Goal: Use online tool/utility: Utilize a website feature to perform a specific function

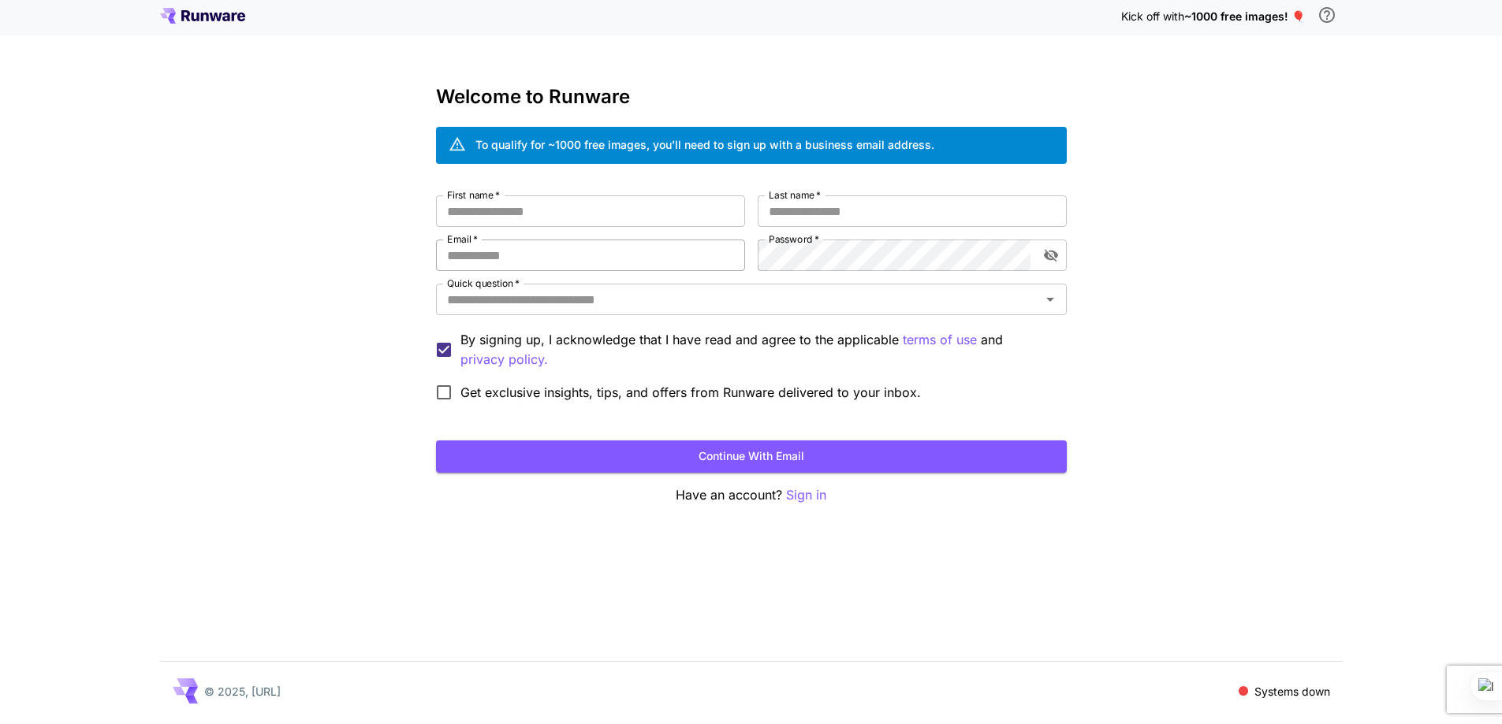
scroll to position [6, 0]
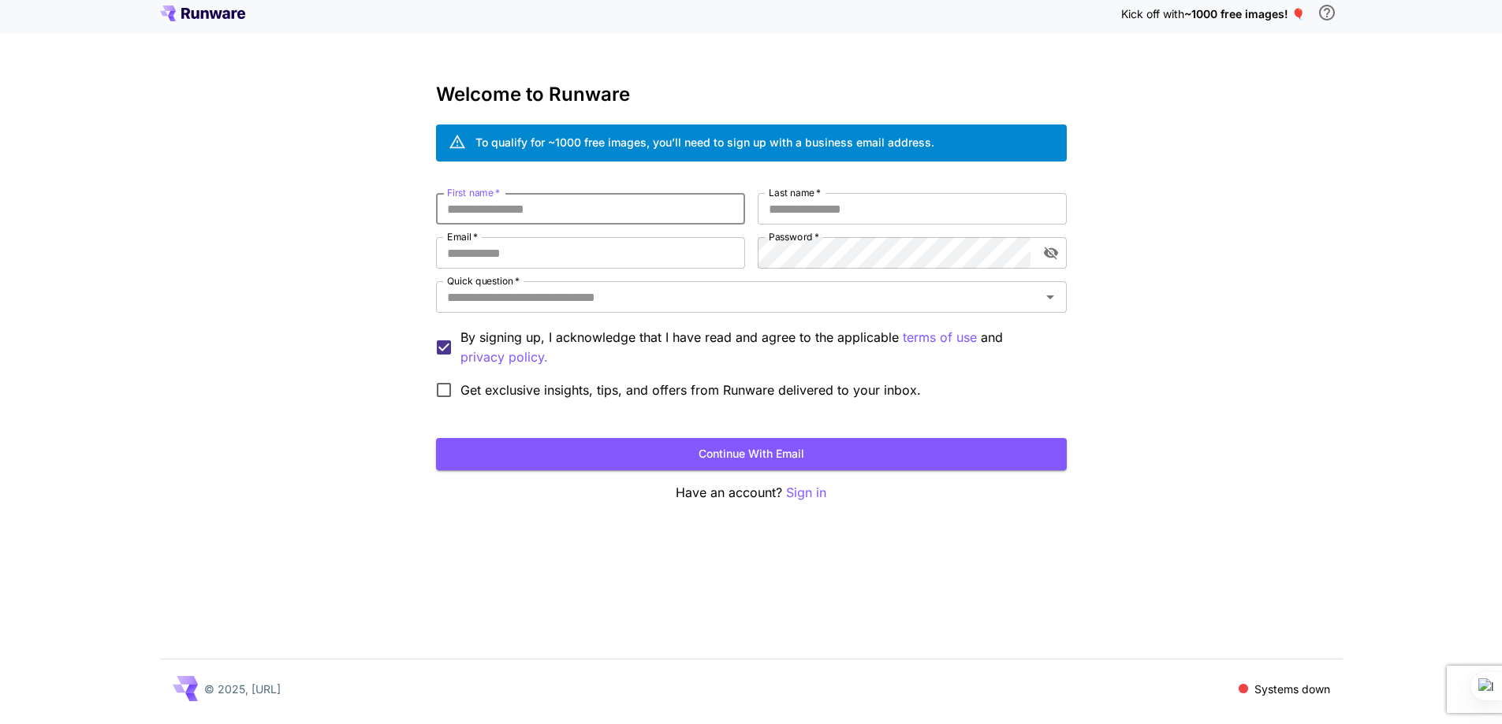
click at [691, 210] on input "First name   *" at bounding box center [590, 209] width 309 height 32
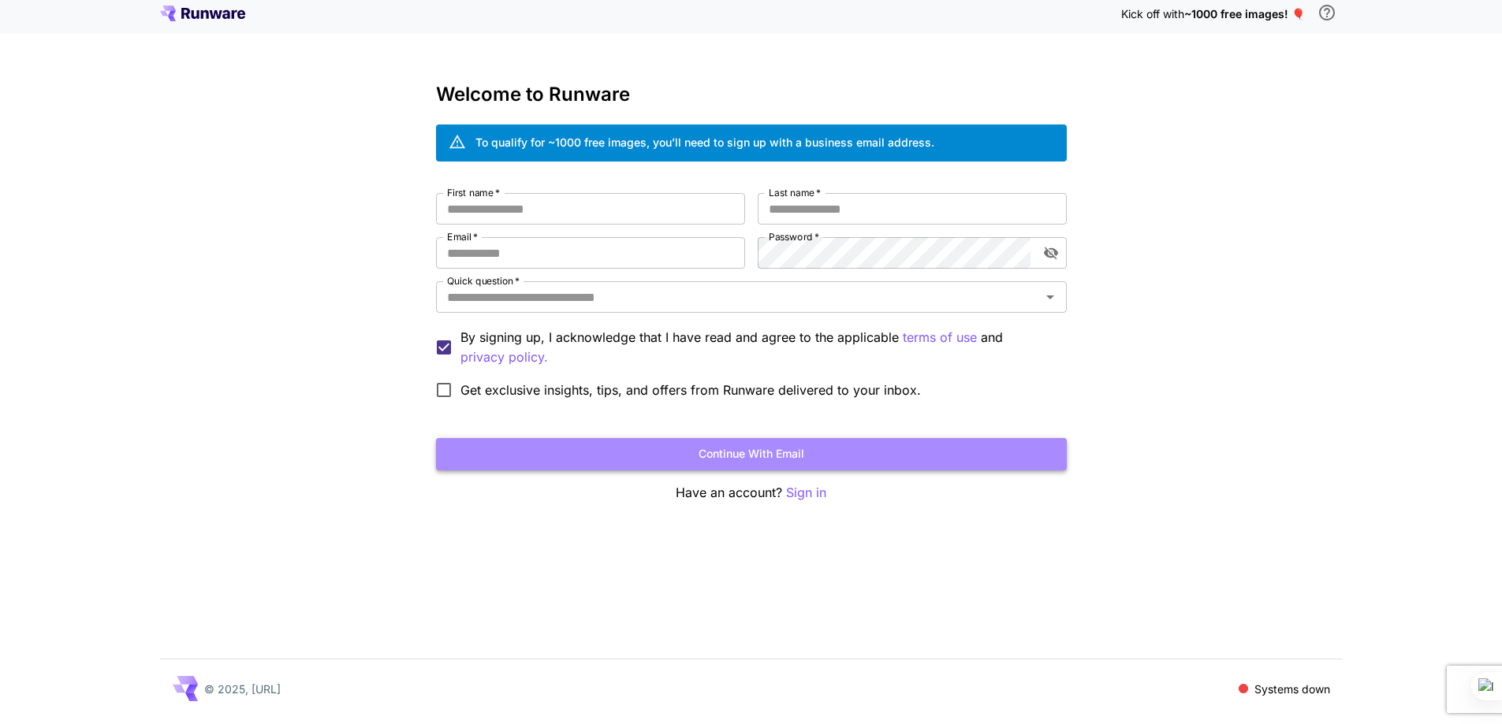
click at [854, 445] on button "Continue with email" at bounding box center [751, 454] width 631 height 32
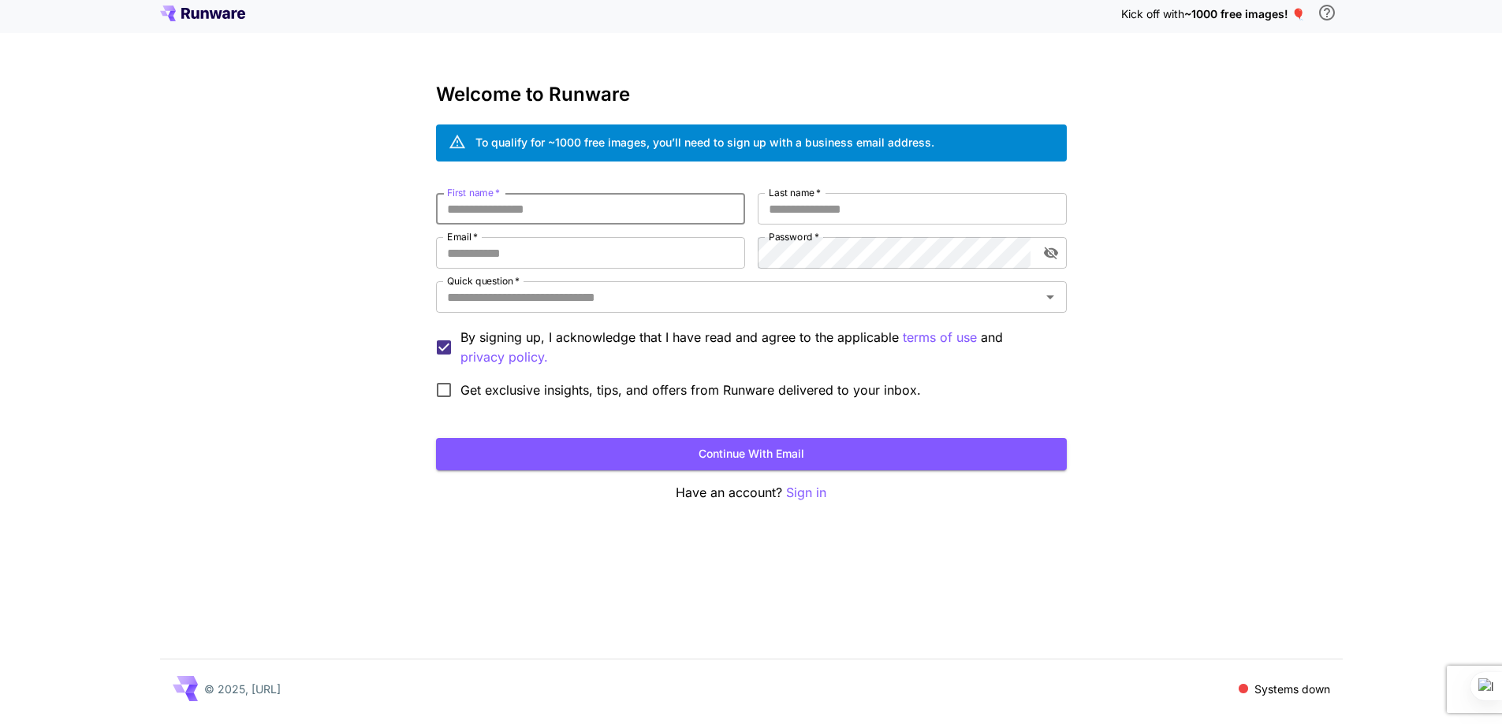
click at [618, 210] on input "First name   *" at bounding box center [590, 209] width 309 height 32
click at [551, 216] on input "First name   *" at bounding box center [590, 209] width 309 height 32
type input "*****"
click at [796, 221] on input "Last name   *" at bounding box center [912, 209] width 309 height 32
type input "*****"
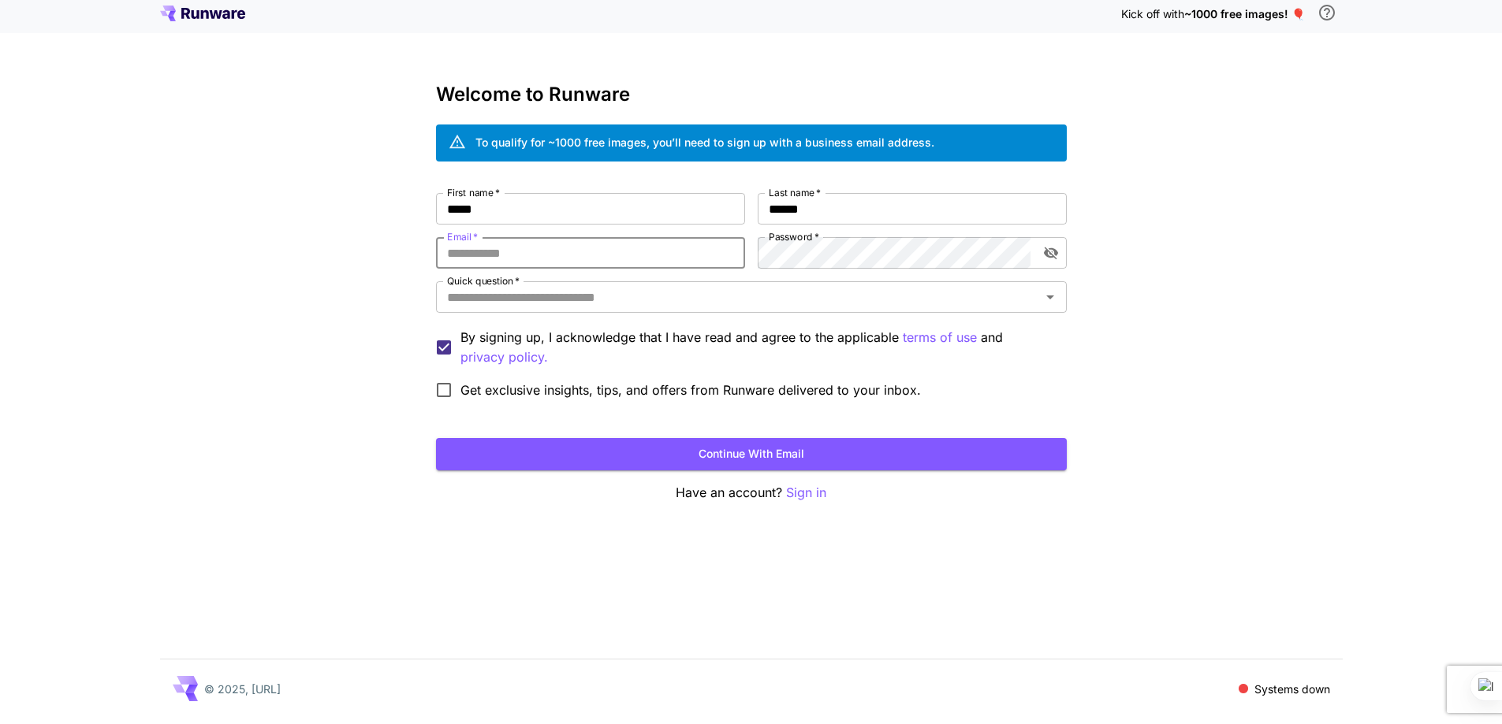
click at [648, 249] on input "Email   *" at bounding box center [590, 253] width 309 height 32
type input "**********"
click at [701, 299] on input "Quick question   *" at bounding box center [738, 297] width 595 height 22
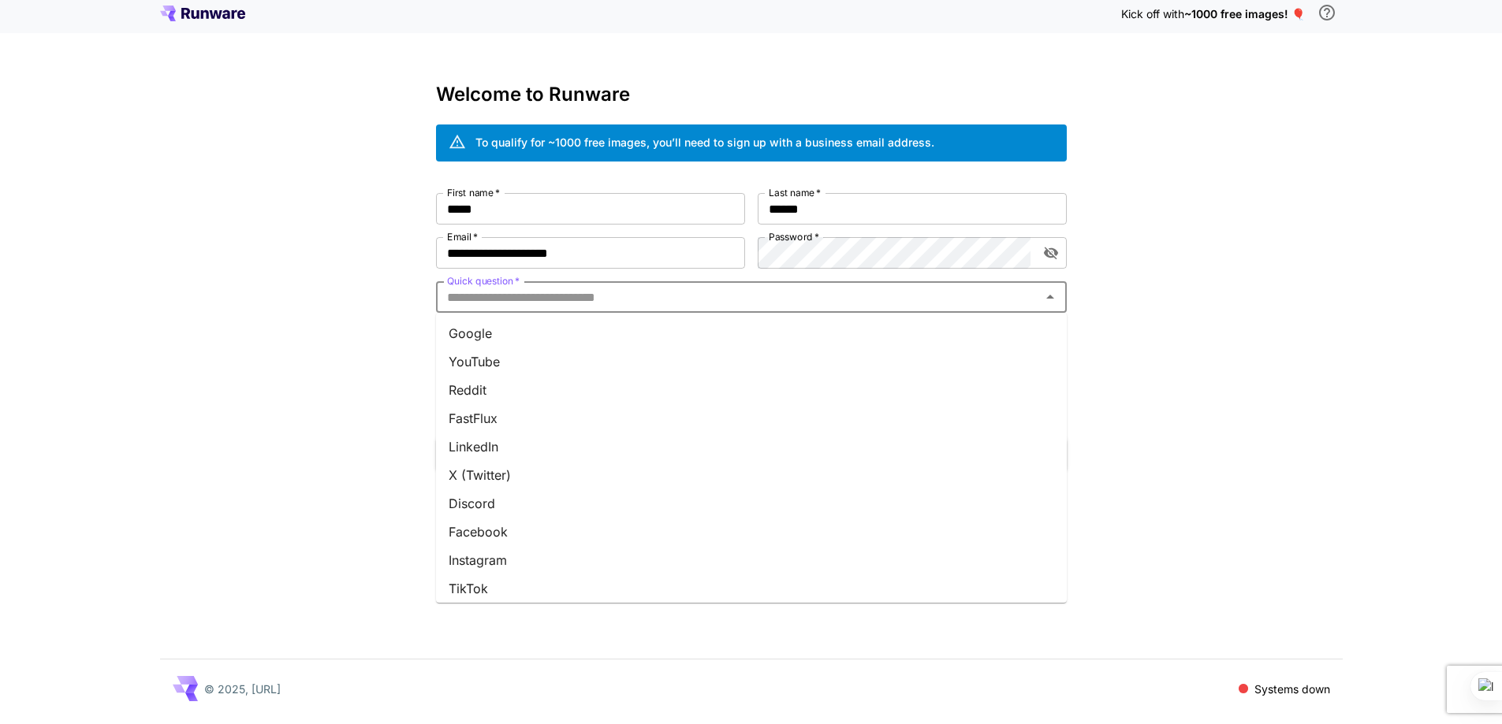
click at [562, 559] on li "Instagram" at bounding box center [751, 560] width 631 height 28
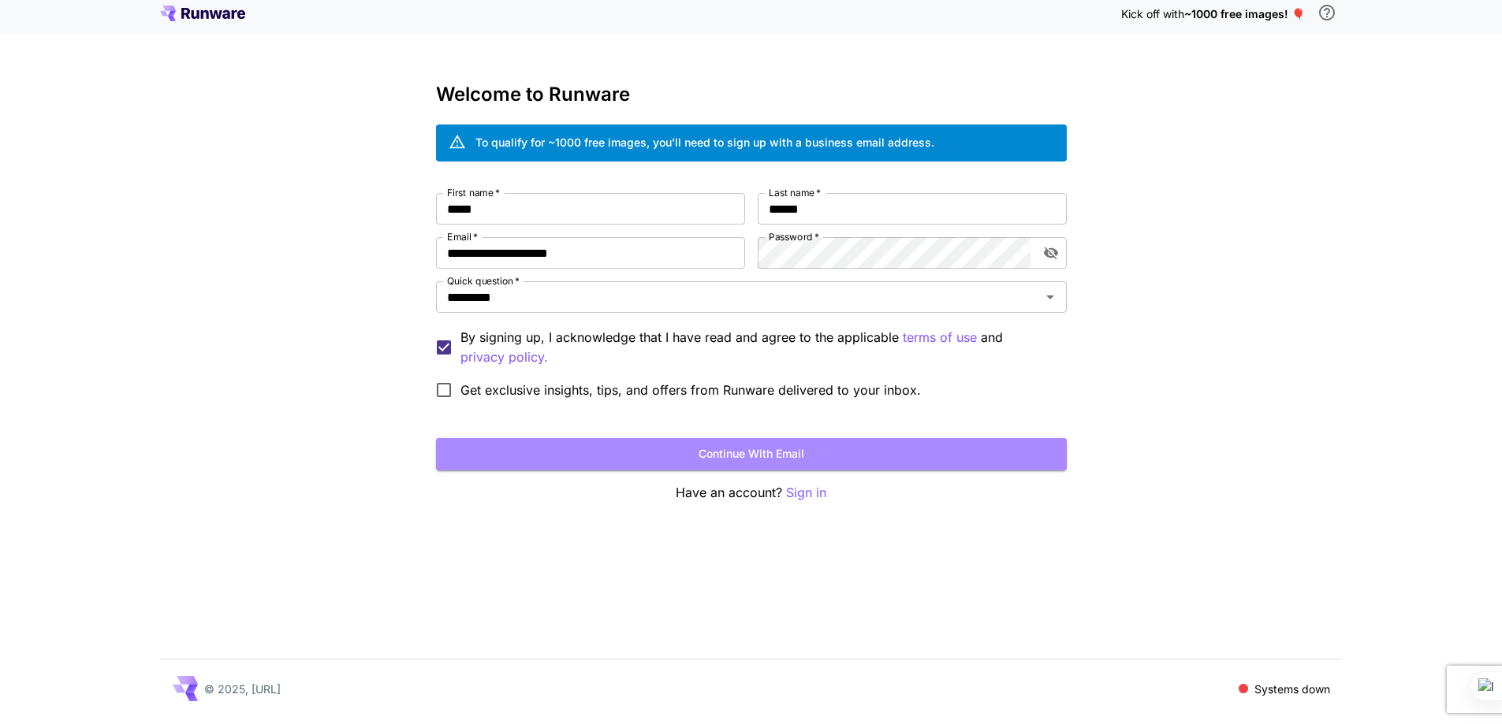
click at [724, 457] on button "Continue with email" at bounding box center [751, 454] width 631 height 32
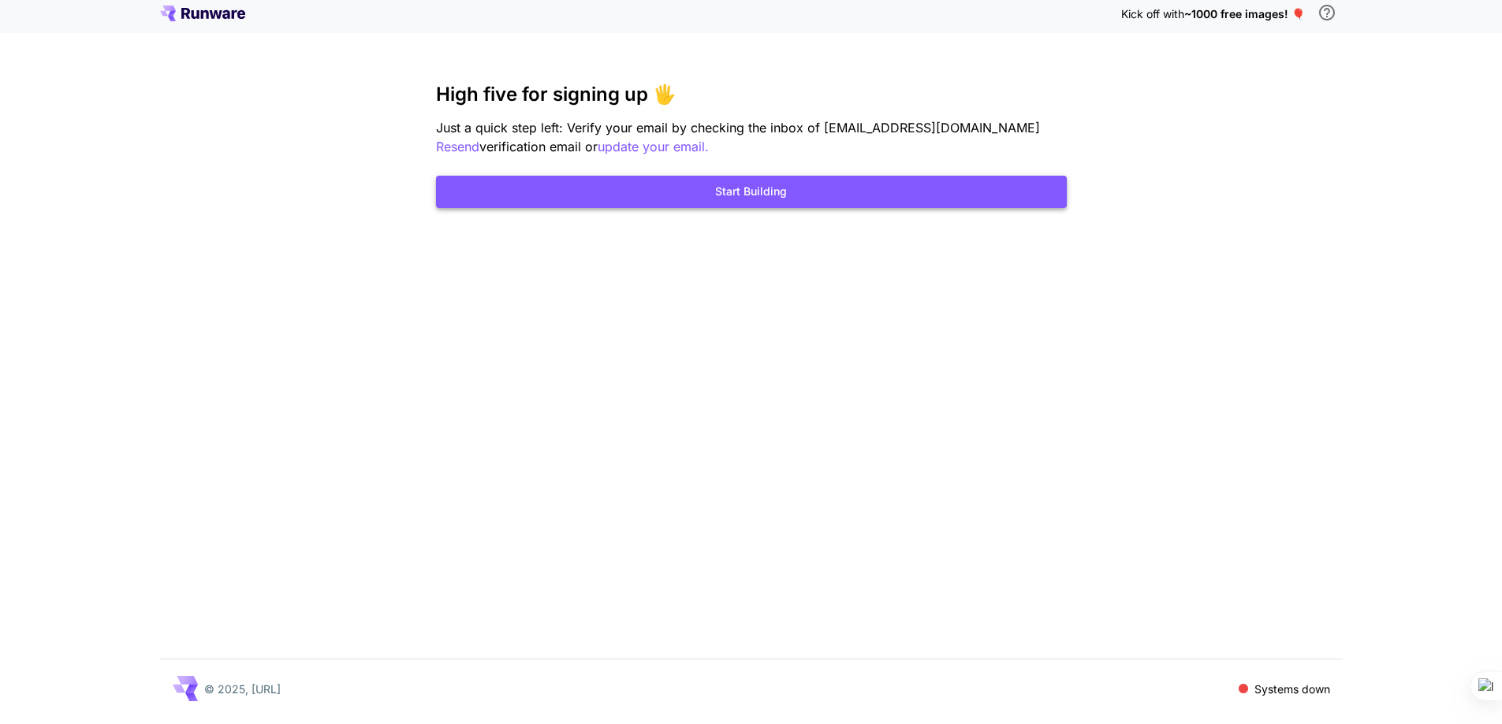
click at [799, 187] on button "Start Building" at bounding box center [751, 192] width 631 height 32
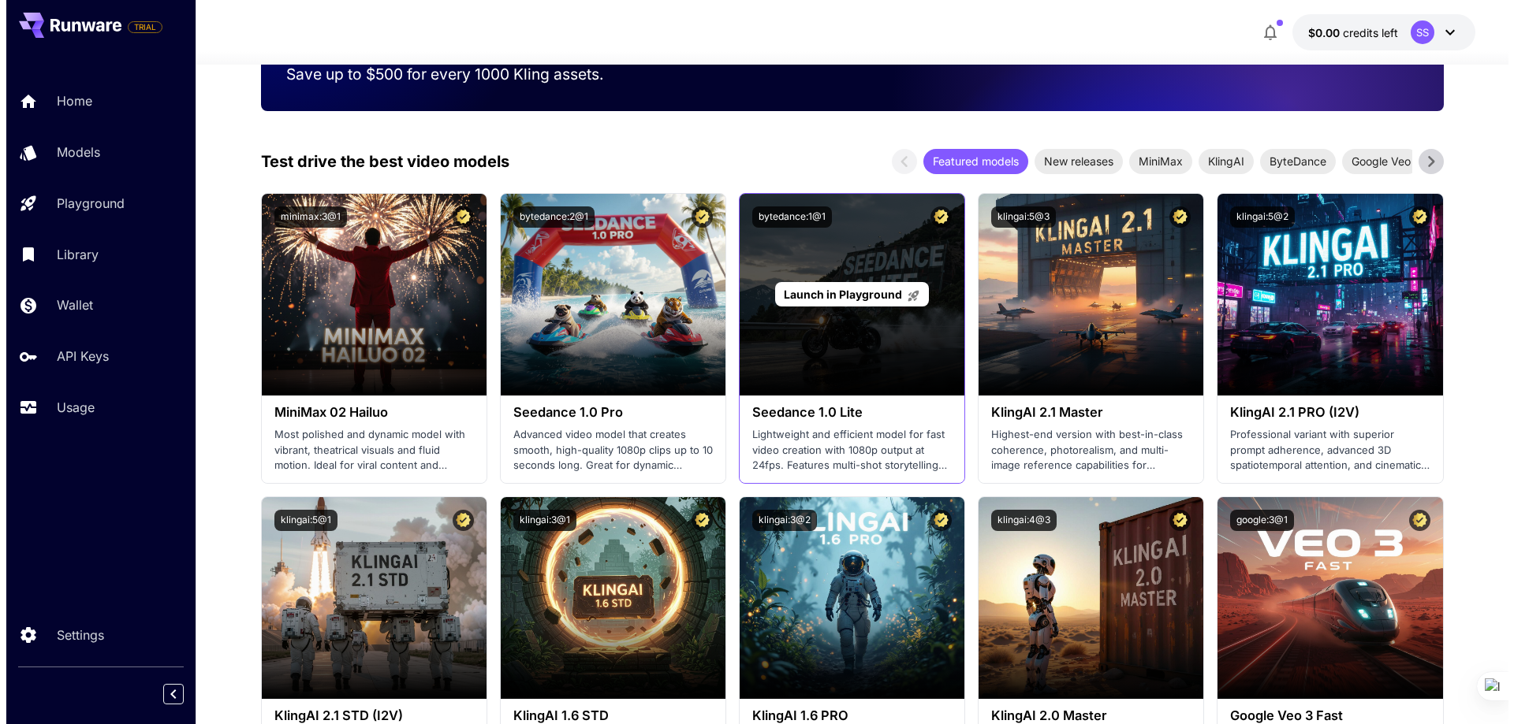
scroll to position [400, 0]
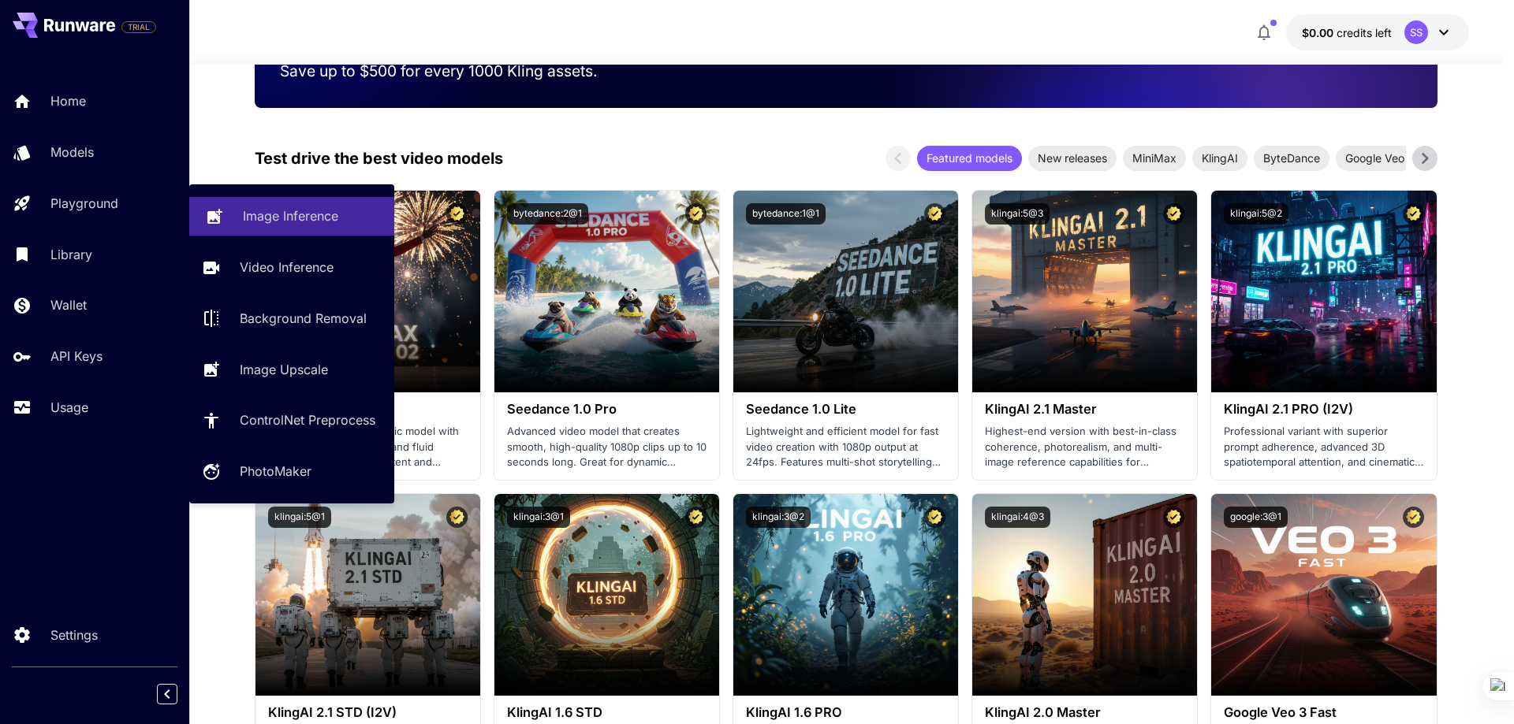
click at [263, 233] on link "Image Inference" at bounding box center [291, 216] width 205 height 39
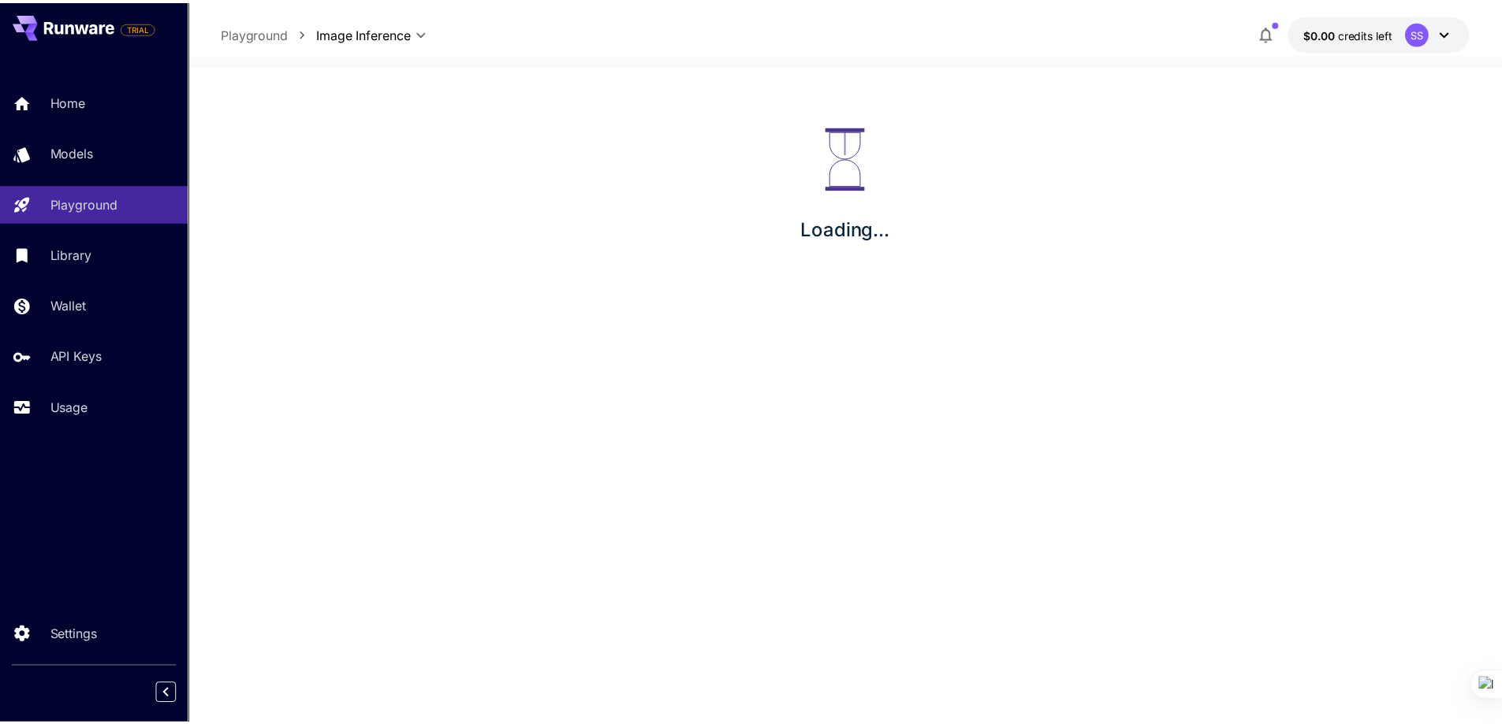
scroll to position [6, 0]
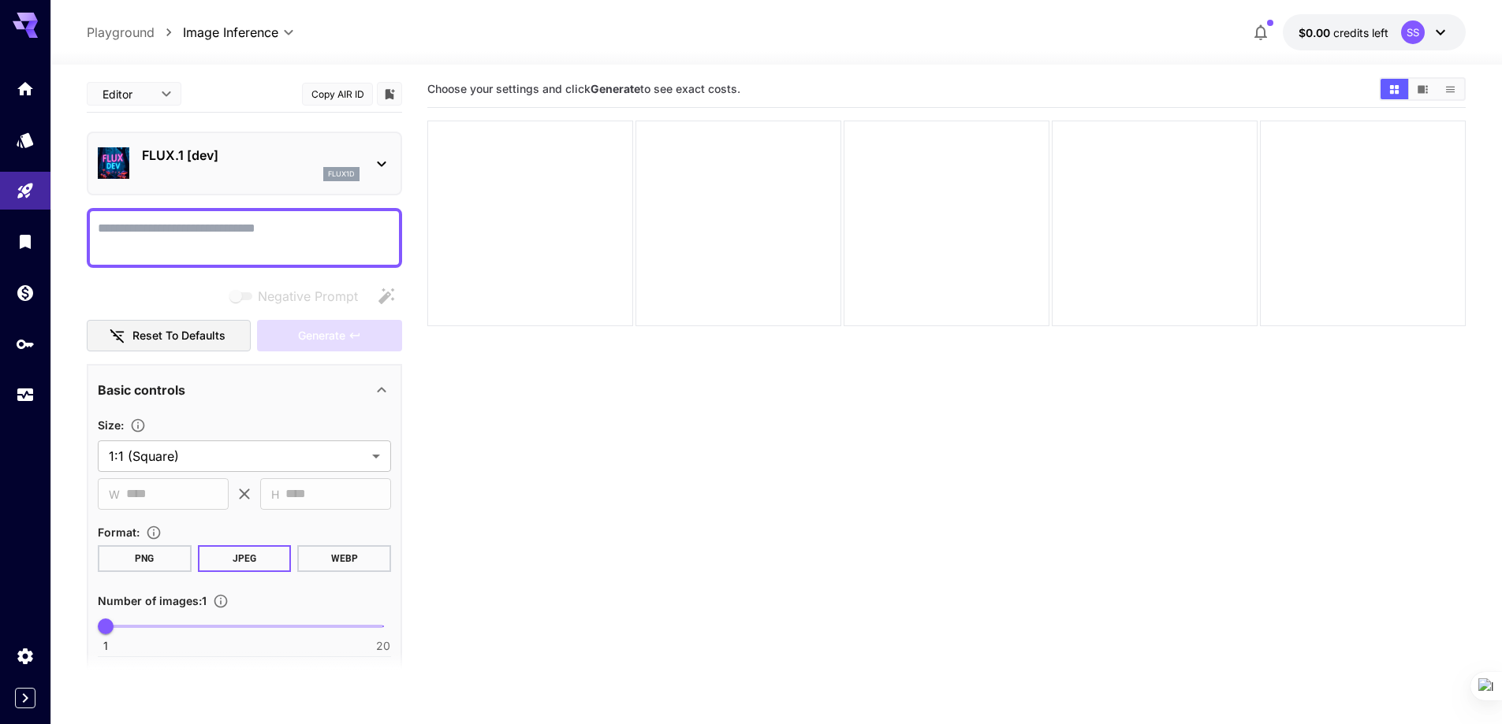
click at [226, 245] on textarea "Negative Prompt" at bounding box center [244, 238] width 293 height 38
click at [382, 168] on icon at bounding box center [381, 164] width 19 height 19
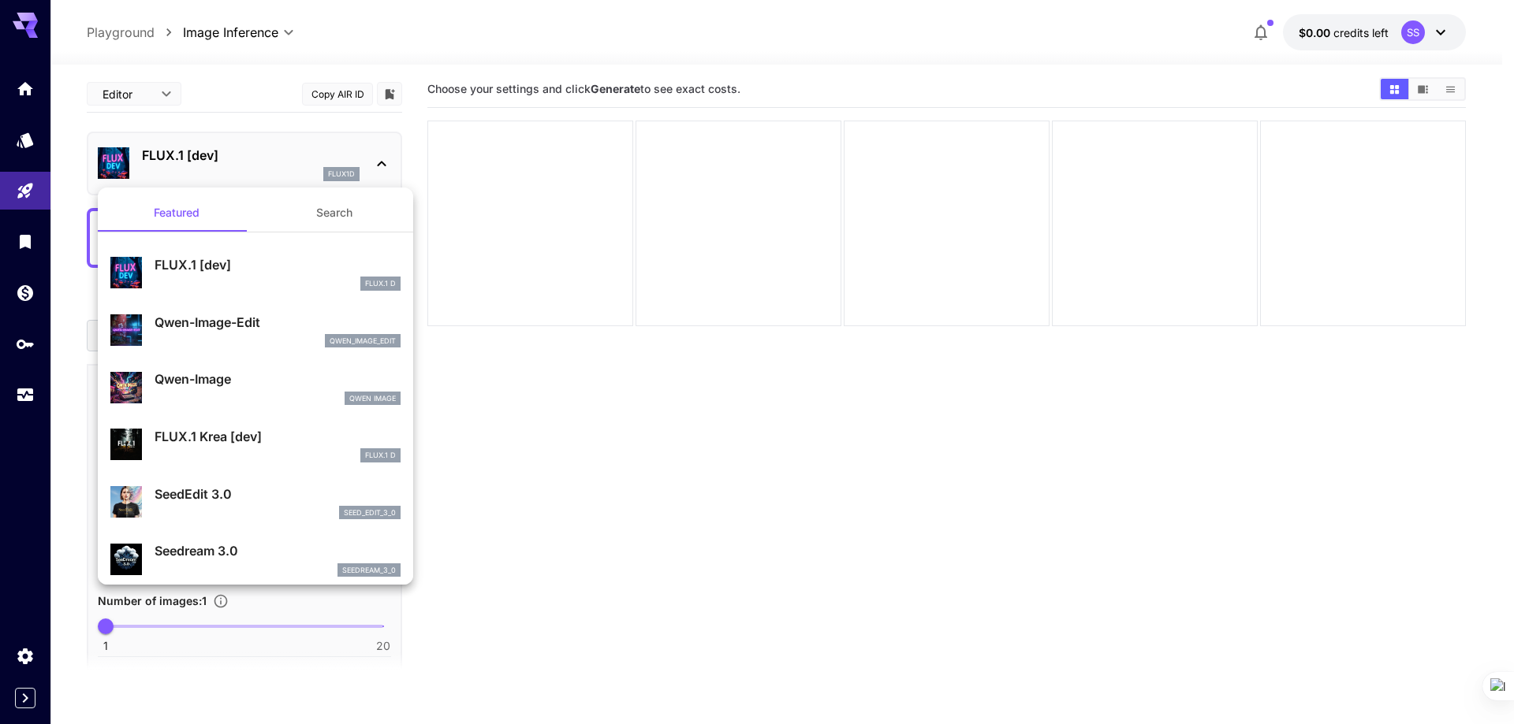
click at [382, 168] on div at bounding box center [757, 362] width 1514 height 724
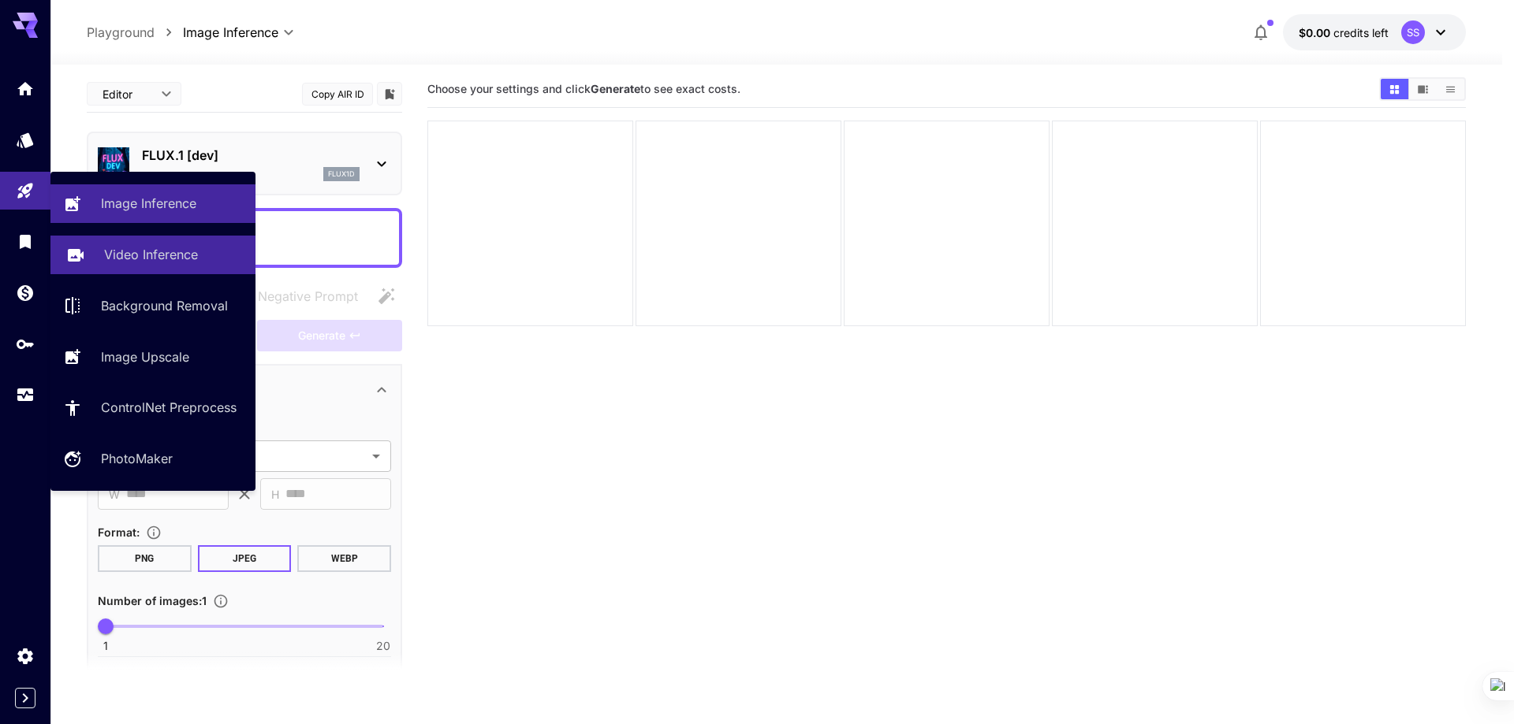
click at [147, 248] on p "Video Inference" at bounding box center [151, 254] width 94 height 19
type input "**********"
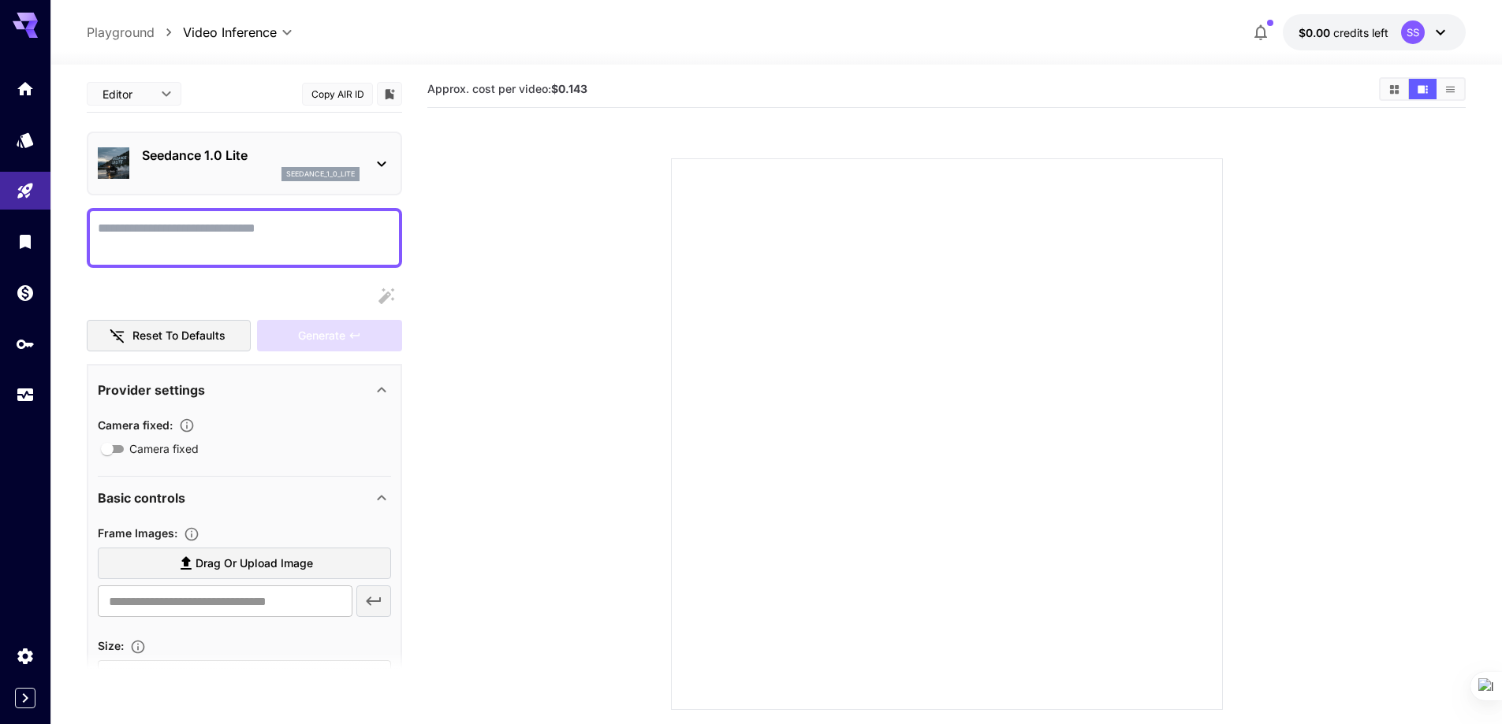
click at [251, 247] on textarea "Camera fixed" at bounding box center [244, 238] width 293 height 38
paste textarea "**********"
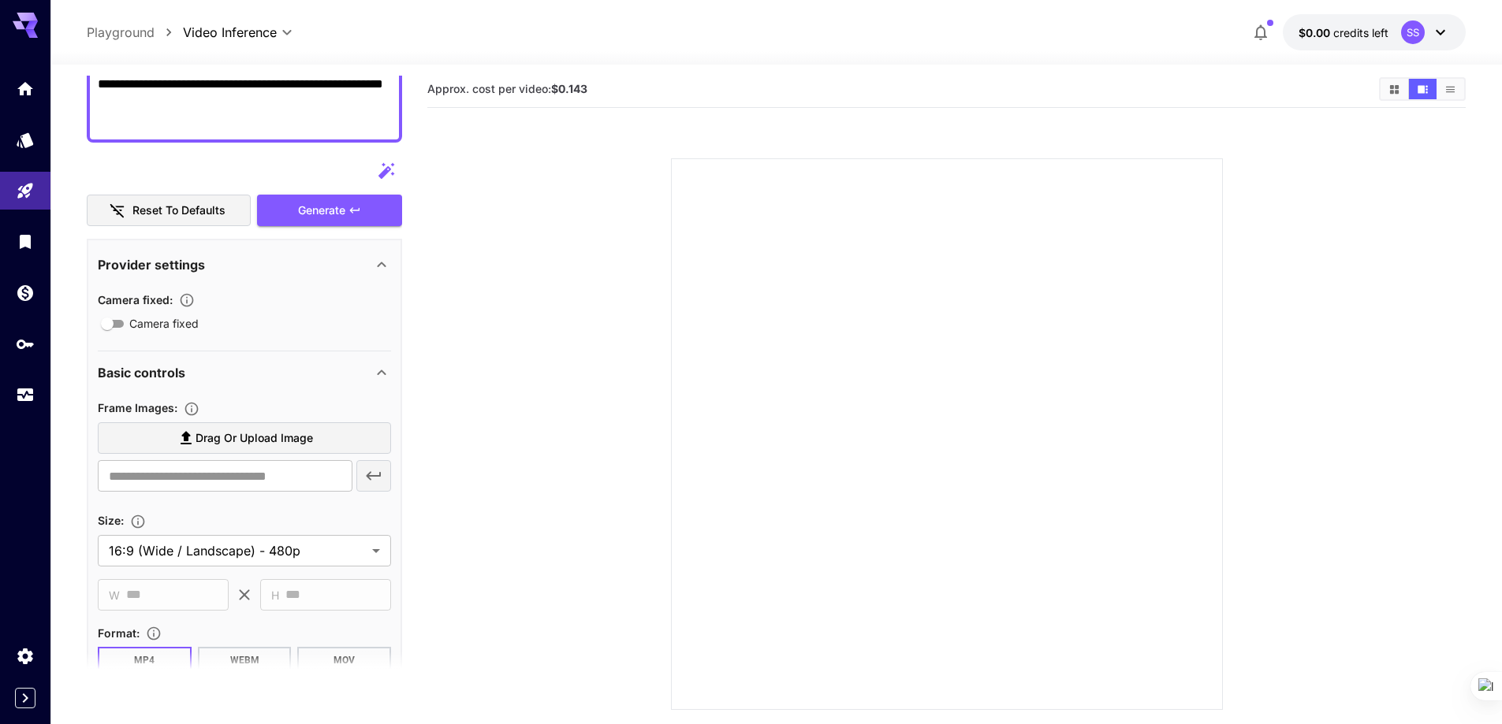
scroll to position [552, 0]
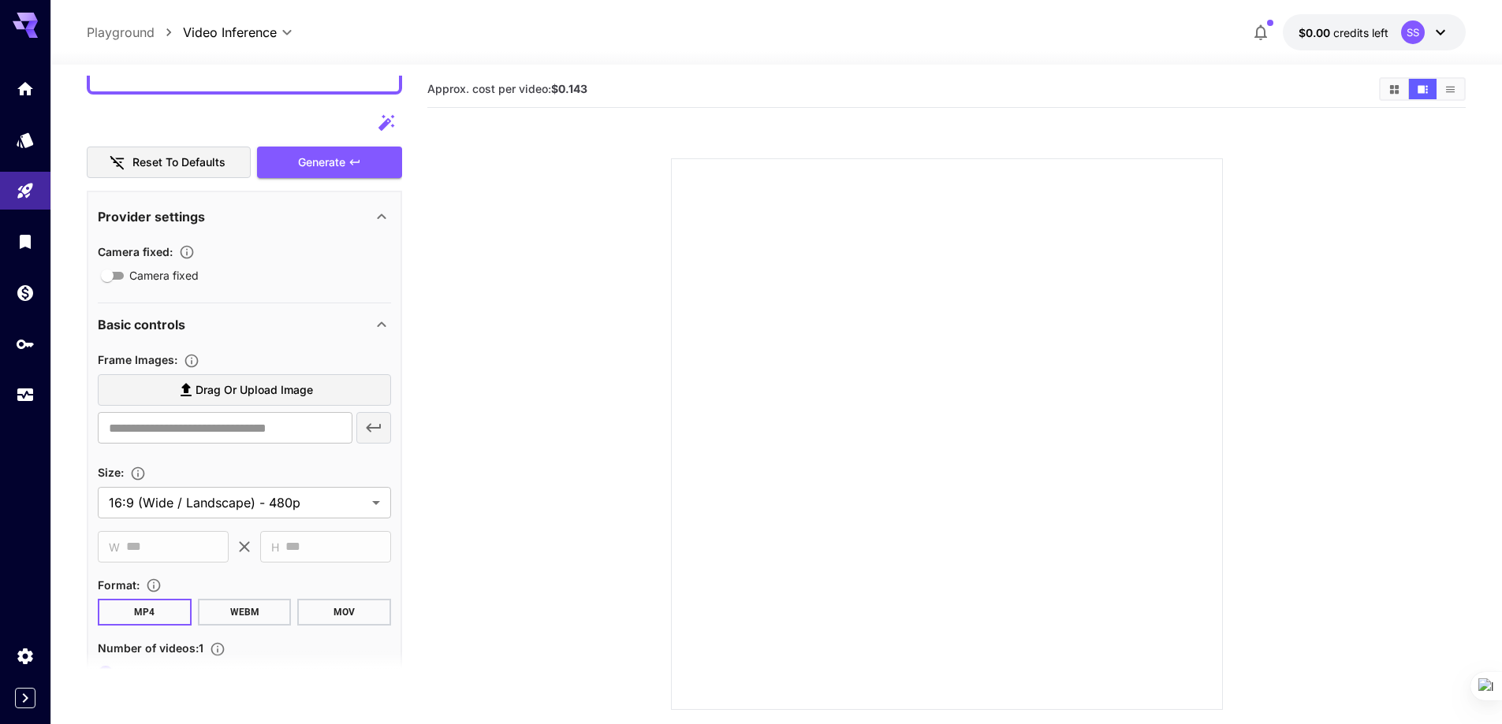
type textarea "**********"
click at [330, 397] on label "Drag or upload image" at bounding box center [244, 390] width 293 height 32
click at [0, 0] on input "Drag or upload image" at bounding box center [0, 0] width 0 height 0
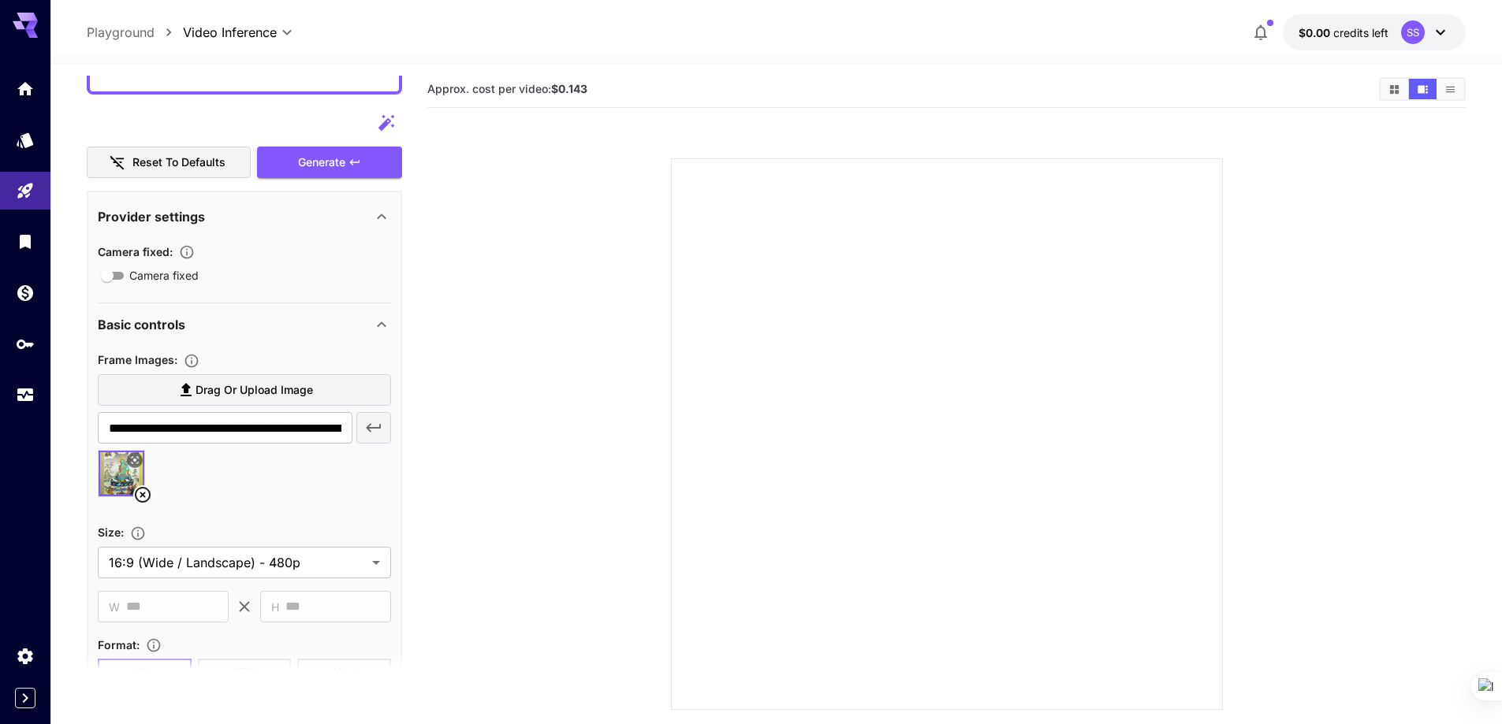
click at [301, 475] on div at bounding box center [244, 480] width 293 height 60
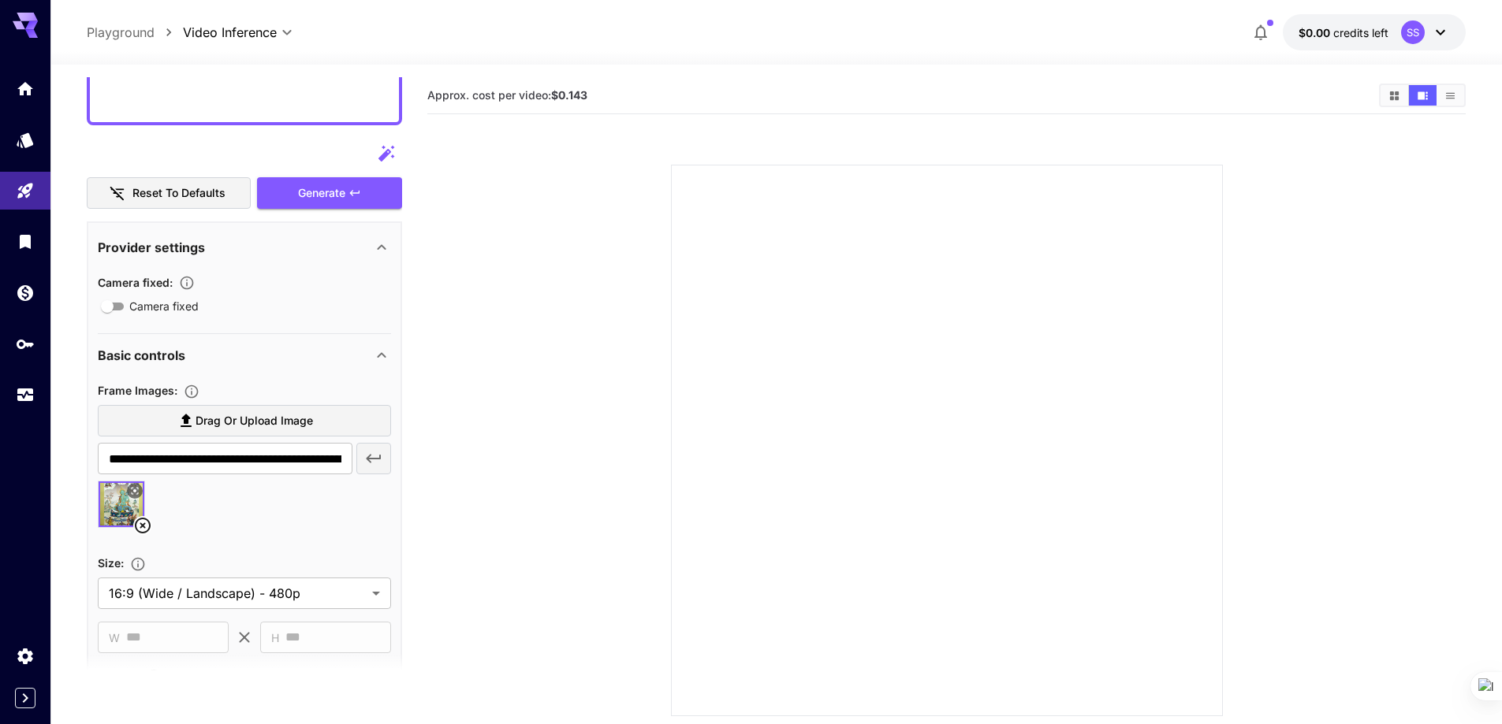
scroll to position [510, 0]
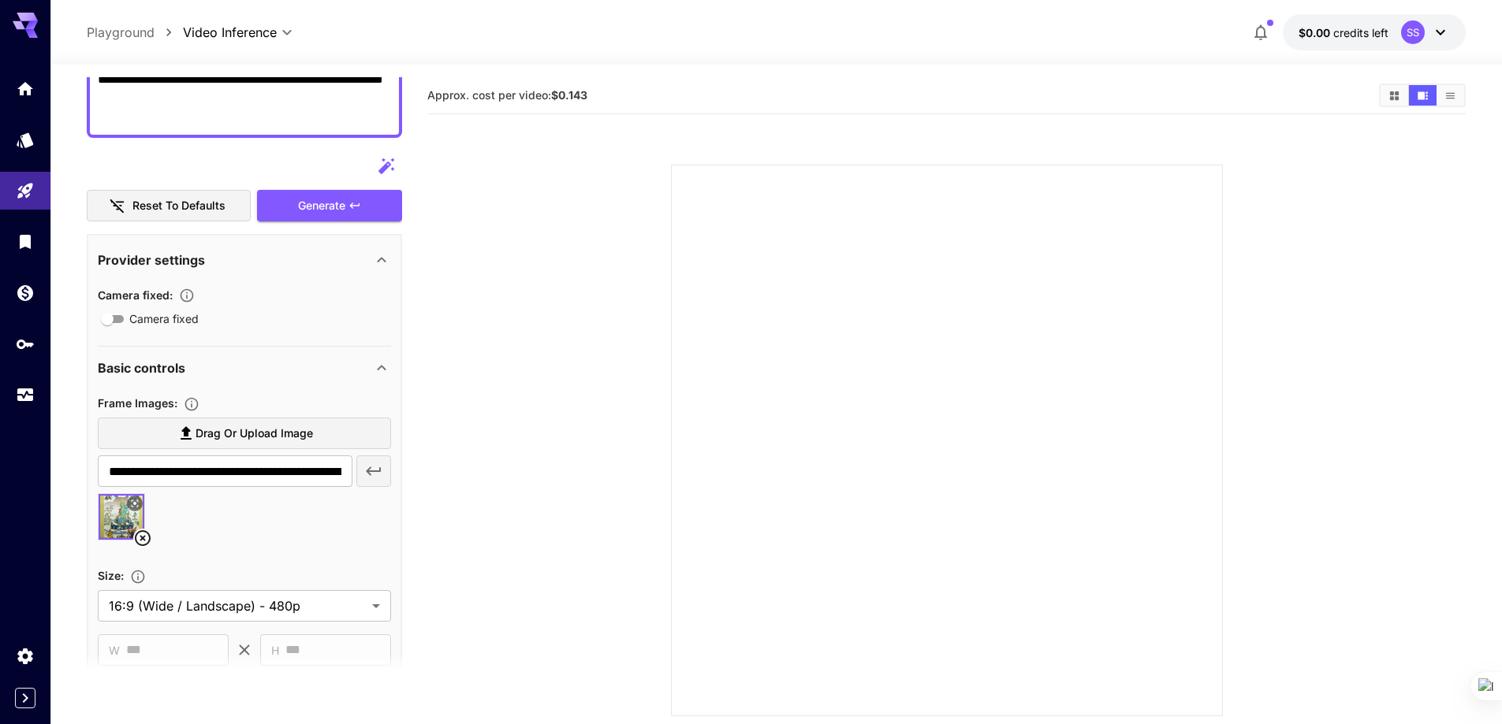
click at [272, 433] on span "Drag or upload image" at bounding box center [253, 434] width 117 height 20
click at [0, 0] on input "Drag or upload image" at bounding box center [0, 0] width 0 height 0
type input "**********"
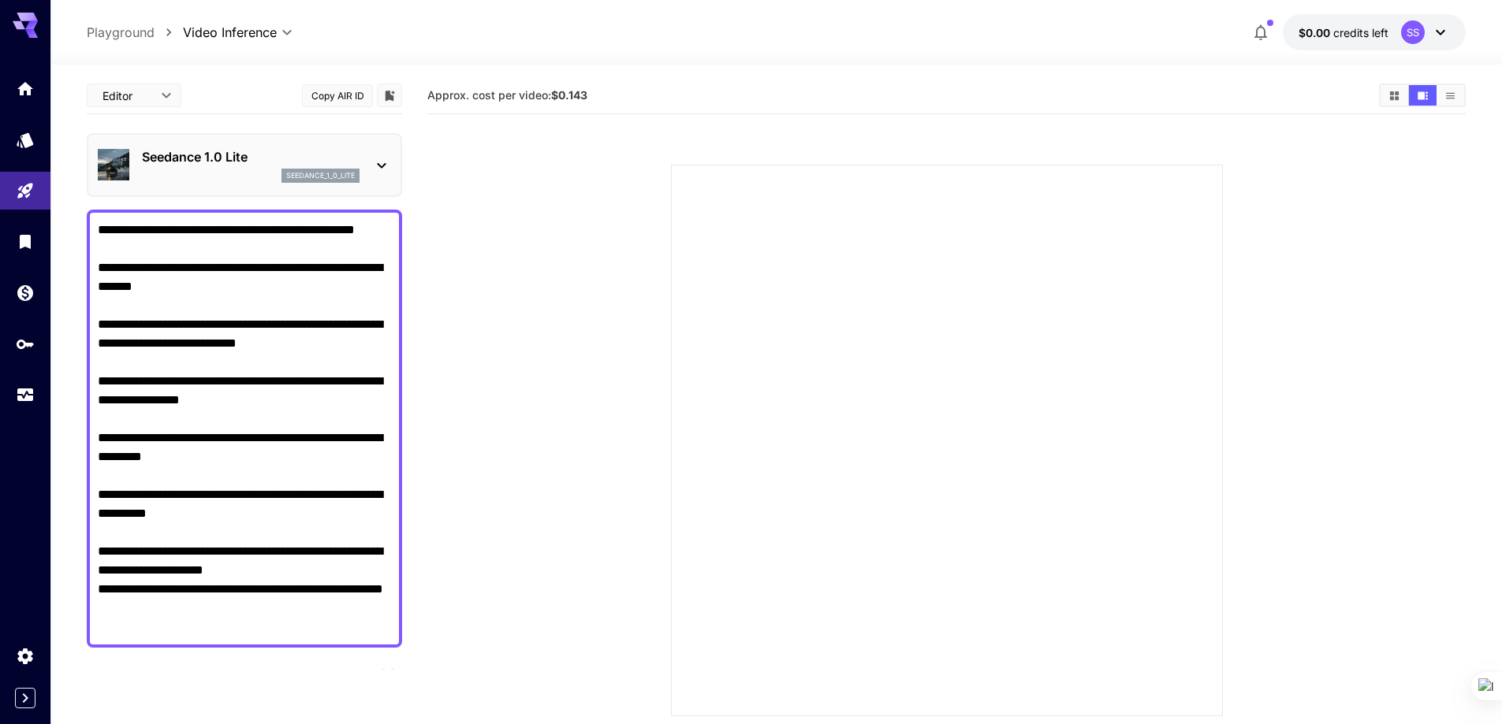
scroll to position [394, 0]
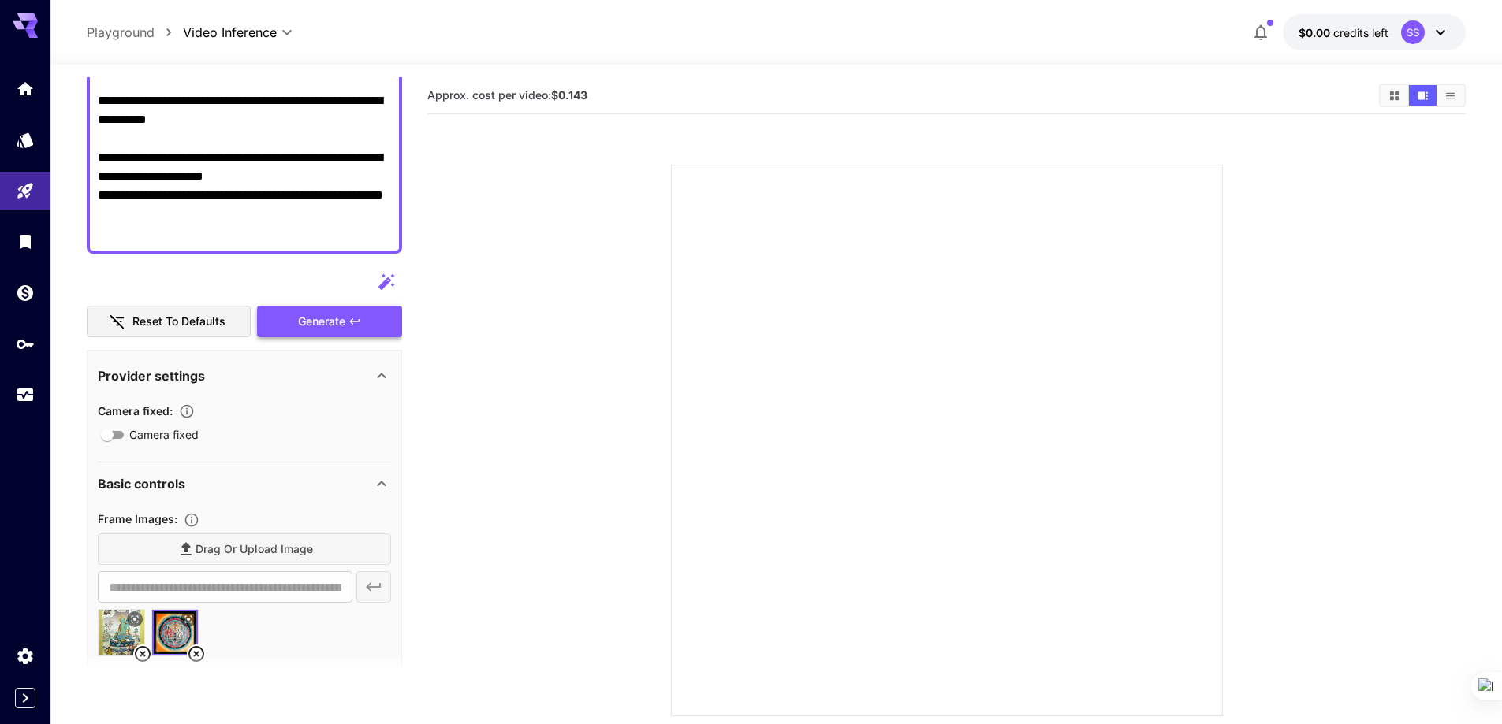
drag, startPoint x: 318, startPoint y: 315, endPoint x: 330, endPoint y: 322, distance: 14.9
click at [318, 315] on div "Generate" at bounding box center [329, 322] width 145 height 32
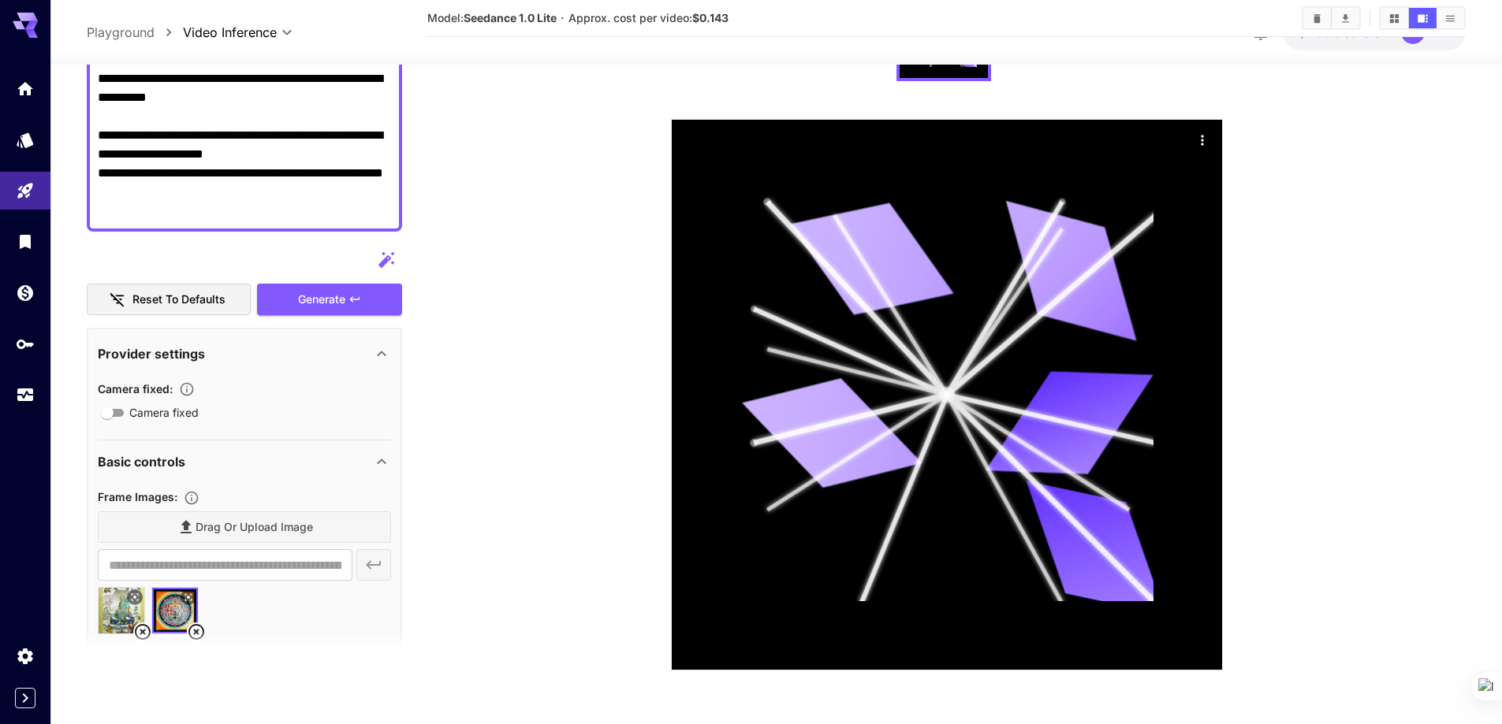
scroll to position [0, 0]
